Goal: Task Accomplishment & Management: Use online tool/utility

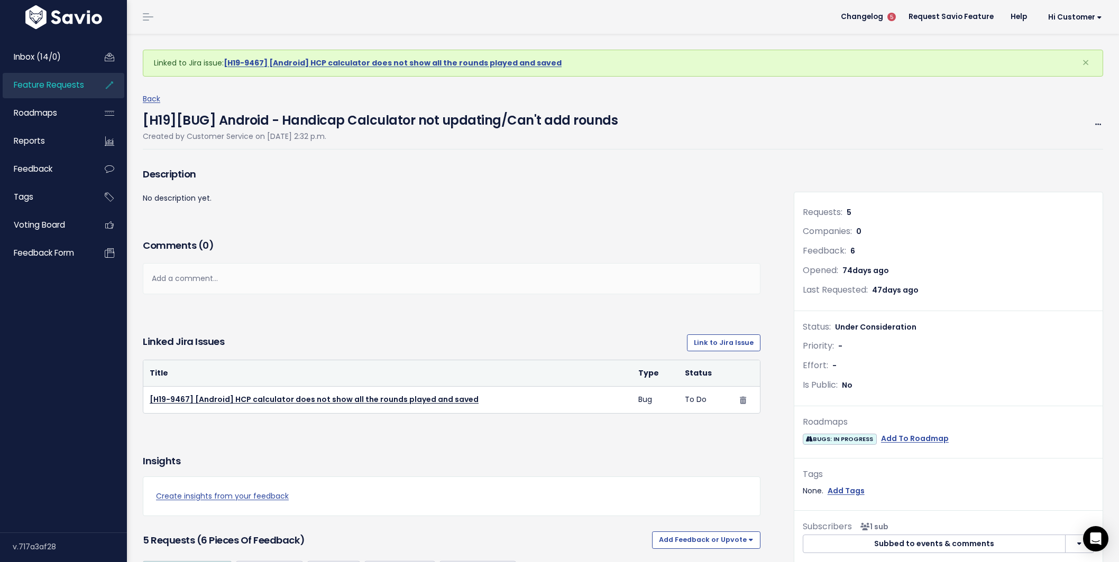
scroll to position [957, 0]
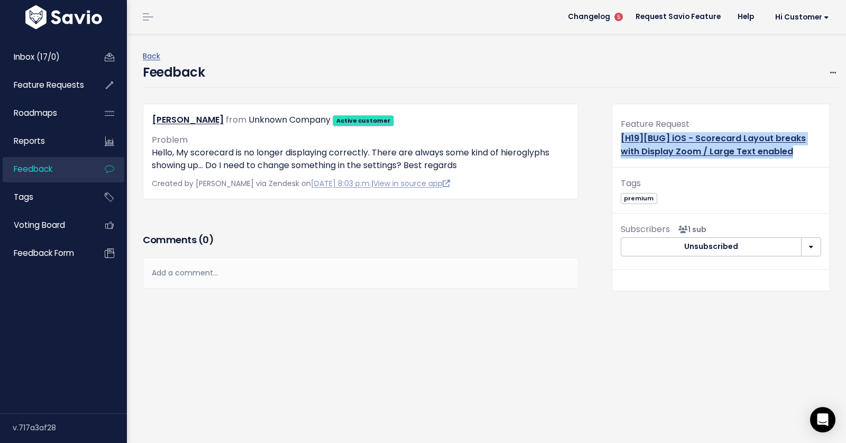
drag, startPoint x: 788, startPoint y: 151, endPoint x: 615, endPoint y: 137, distance: 173.5
click at [615, 137] on div "Feature Request [H19][BUG] iOS - Scorecard Layout breaks with Display Zoom / La…" at bounding box center [720, 142] width 217 height 51
copy link "[H19][BUG] iOS - Scorecard Layout breaks with Display Zoom / Large Text enabled"
click at [752, 145] on div "Feature Request [H19][BUG] iOS - Scorecard Layout breaks with Display Zoom / La…" at bounding box center [720, 142] width 217 height 51
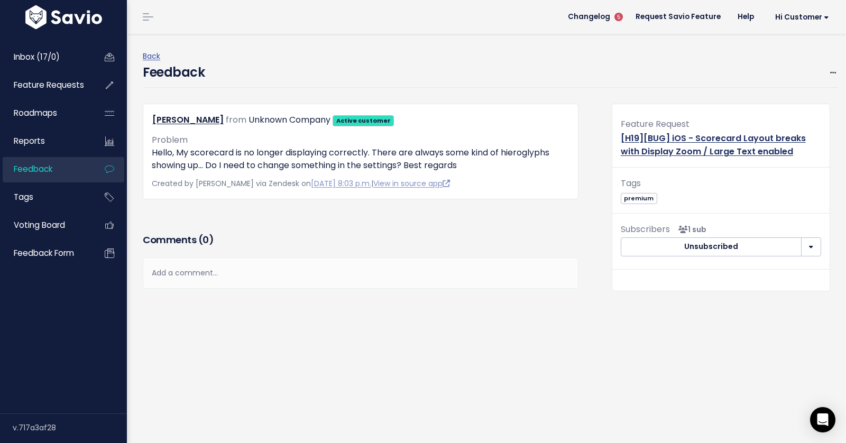
click at [752, 135] on link "[H19][BUG] iOS - Scorecard Layout breaks with Display Zoom / Large Text enabled" at bounding box center [713, 144] width 185 height 25
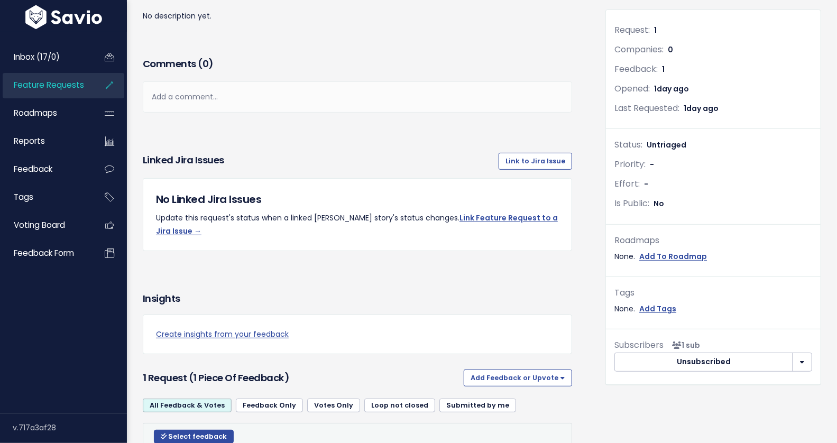
scroll to position [224, 0]
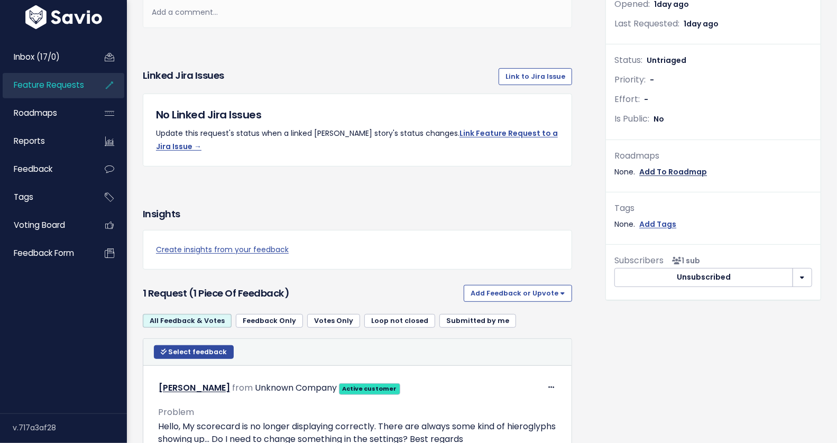
click at [672, 165] on link "Add To Roadmap" at bounding box center [673, 171] width 68 height 13
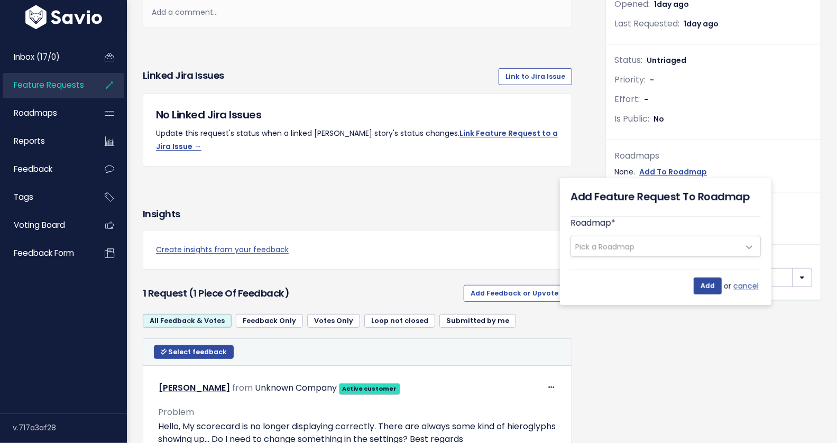
click at [621, 242] on span "Pick a Roadmap" at bounding box center [604, 247] width 59 height 11
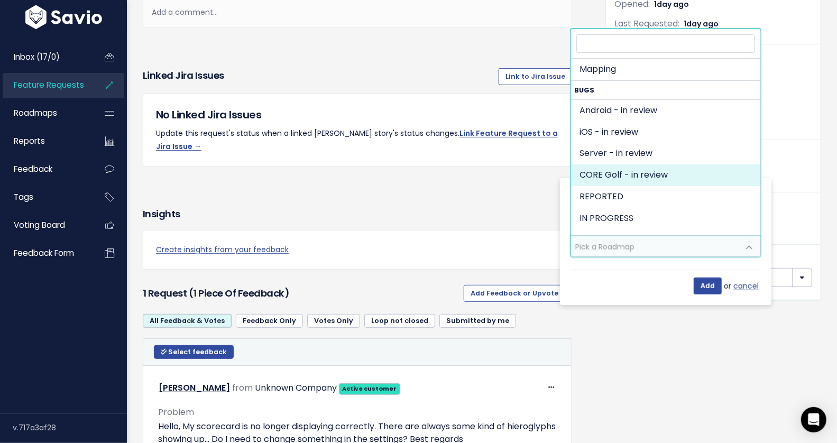
scroll to position [781, 0]
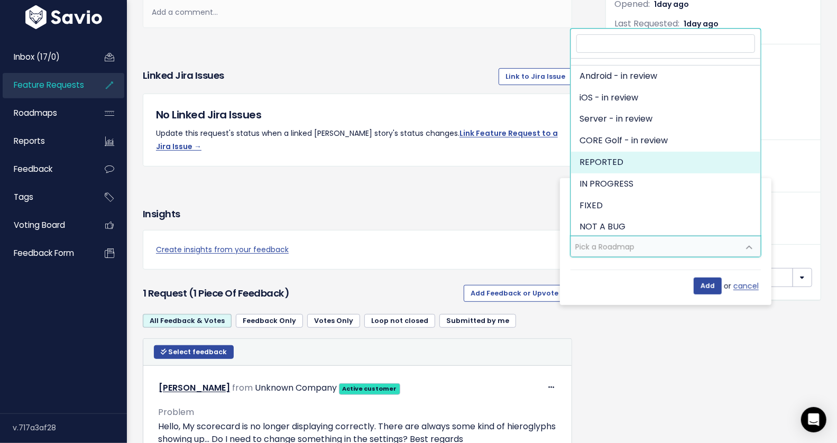
select select "1279"
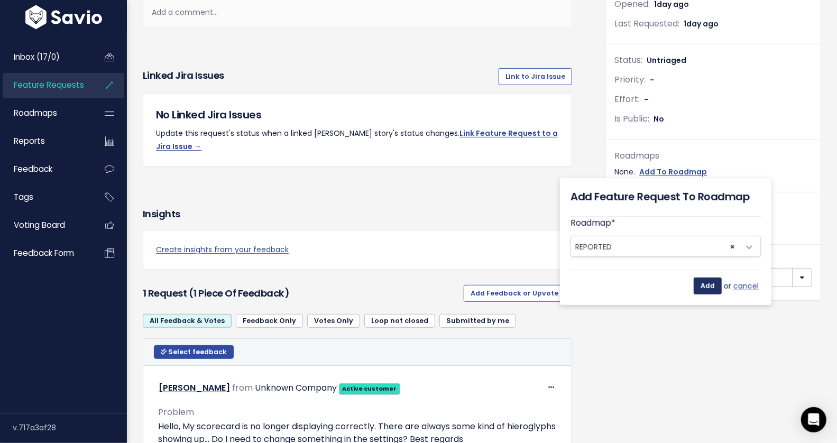
click at [706, 286] on input "Add" at bounding box center [708, 286] width 28 height 17
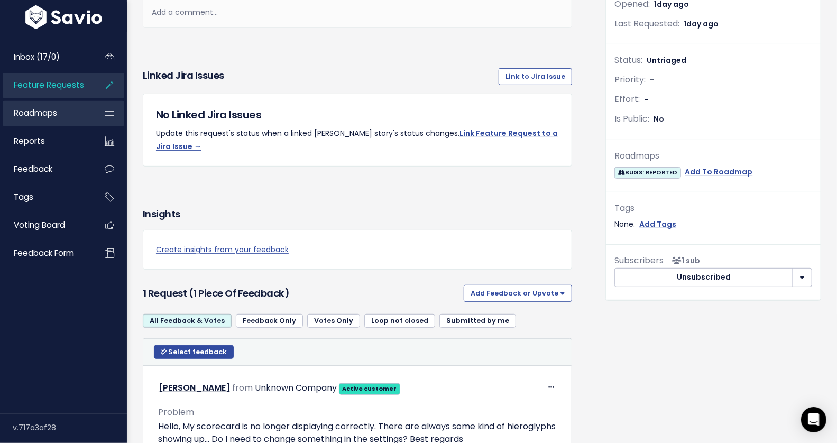
click at [52, 114] on span "Roadmaps" at bounding box center [35, 112] width 43 height 11
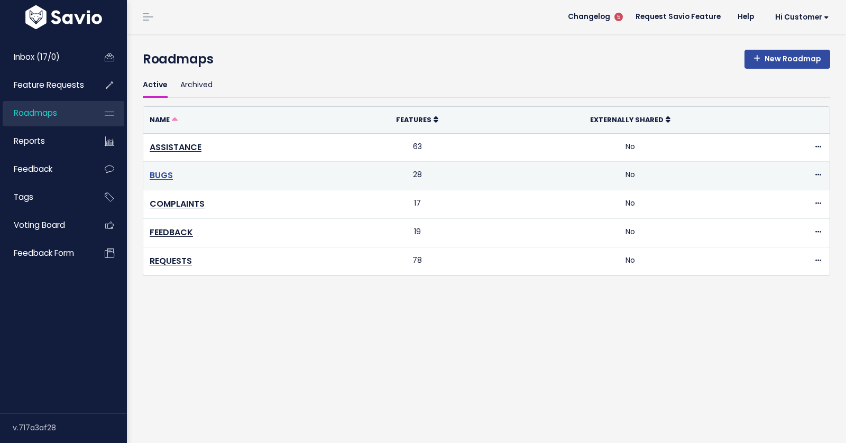
click at [160, 173] on link "BUGS" at bounding box center [161, 175] width 23 height 12
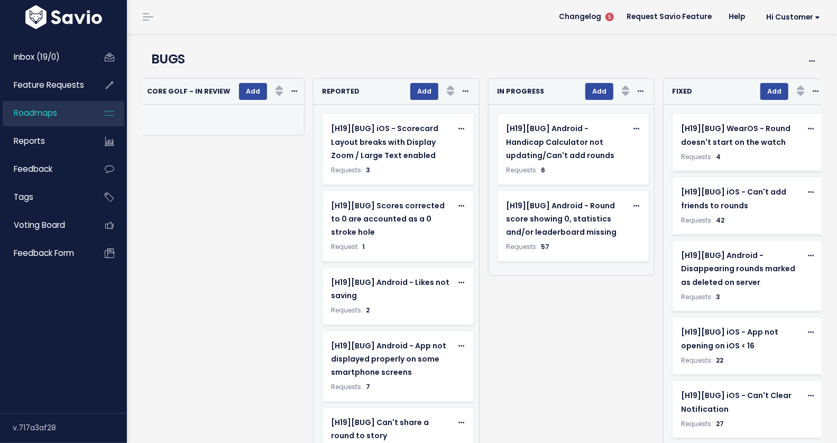
scroll to position [0, 537]
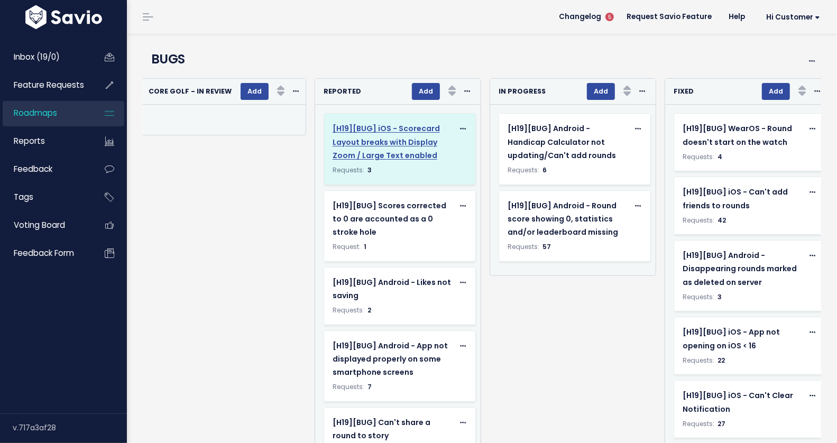
click at [382, 137] on span "[H19][BUG] iOS - Scorecard Layout breaks with Display Zoom / Large Text enabled" at bounding box center [386, 141] width 107 height 37
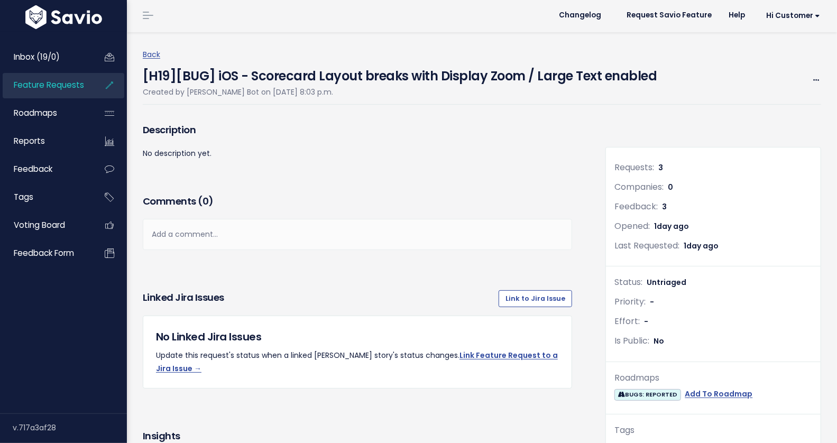
scroll to position [2, 0]
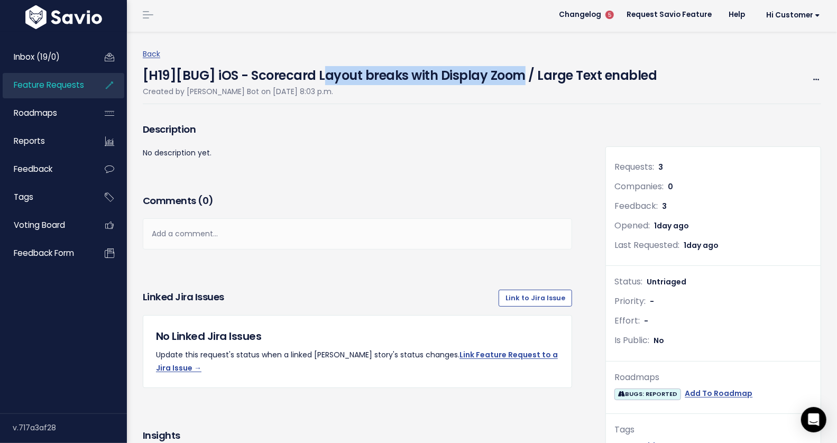
drag, startPoint x: 320, startPoint y: 75, endPoint x: 520, endPoint y: 70, distance: 199.9
click at [520, 70] on h4 "[H19][BUG] iOS - Scorecard Layout breaks with Display Zoom / Large Text enabled" at bounding box center [400, 73] width 514 height 24
copy h4 "ayout breaks with Display Zoom"
click at [534, 293] on link "Link to Jira Issue" at bounding box center [534, 298] width 73 height 17
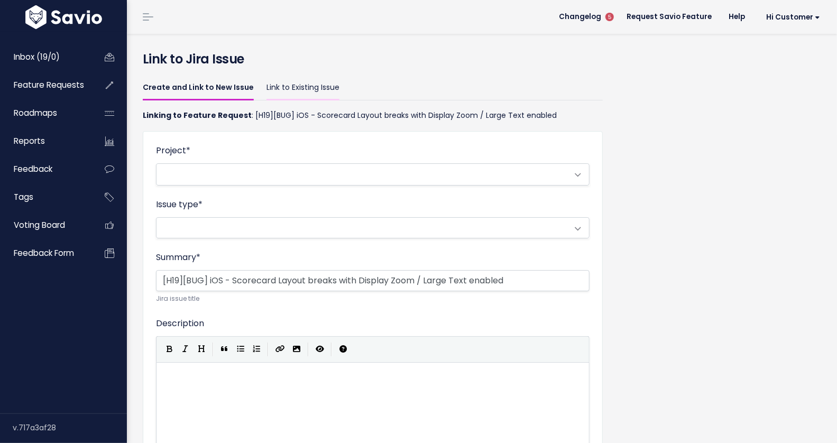
click at [293, 85] on link "Link to Existing Issue" at bounding box center [302, 88] width 73 height 25
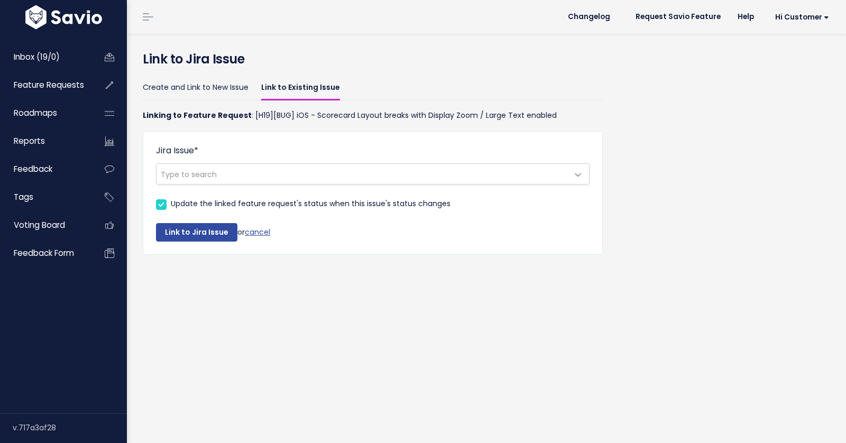
click at [207, 172] on span "Type to search" at bounding box center [189, 174] width 56 height 11
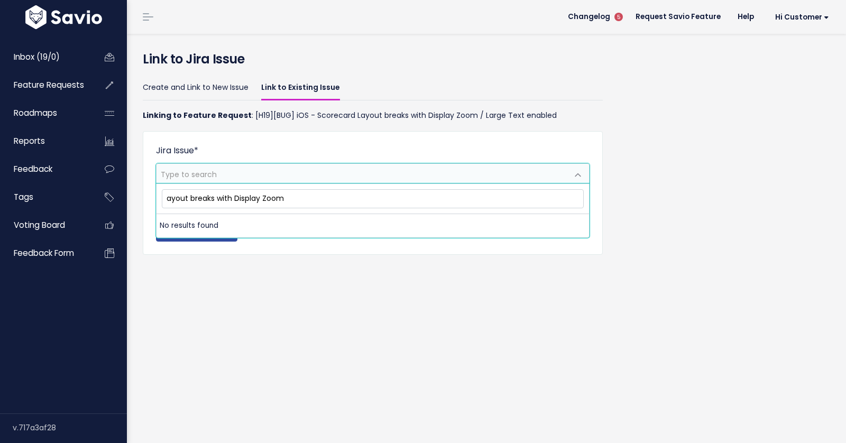
click at [164, 197] on input "ayout breaks with Display Zoom" at bounding box center [373, 198] width 422 height 19
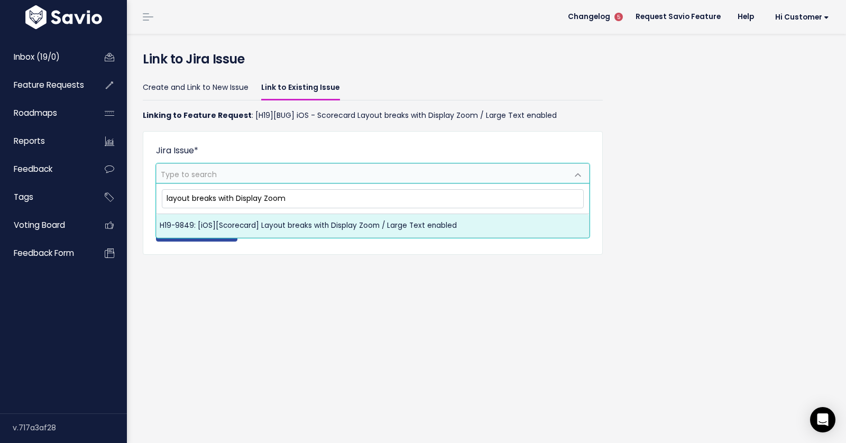
type input "layout breaks with Display Zoom"
select select "H19-9849"
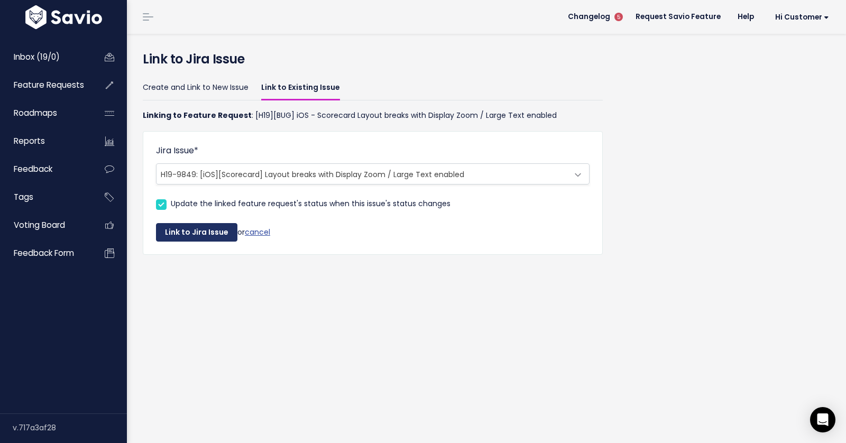
click at [183, 233] on button "Link to Jira Issue" at bounding box center [196, 232] width 81 height 19
